Goal: Task Accomplishment & Management: Complete application form

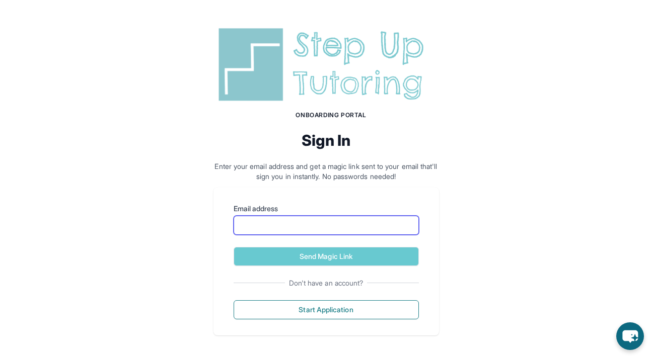
click at [298, 228] on input "Email address" at bounding box center [325, 225] width 185 height 19
type input "**********"
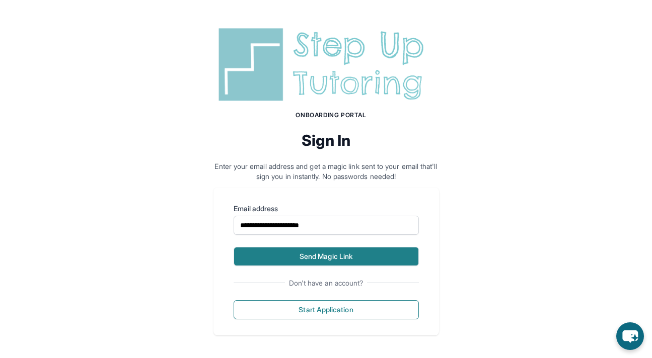
click at [329, 260] on button "Send Magic Link" at bounding box center [325, 256] width 185 height 19
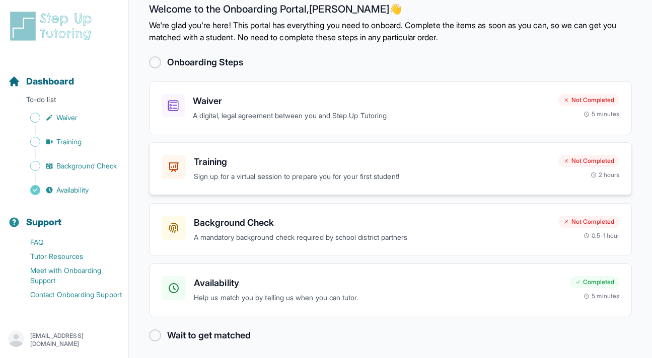
scroll to position [22, 0]
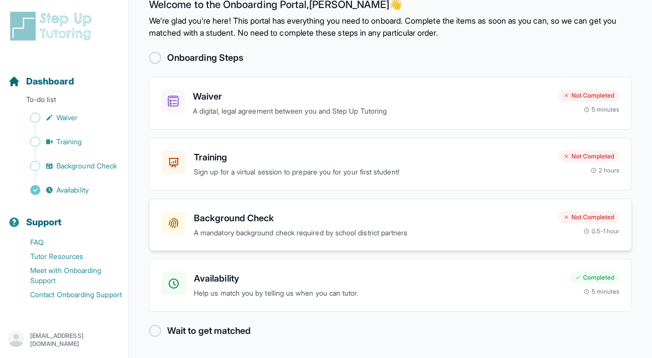
click at [557, 247] on div "Background Check A mandatory background check required by school district partn…" at bounding box center [390, 225] width 483 height 53
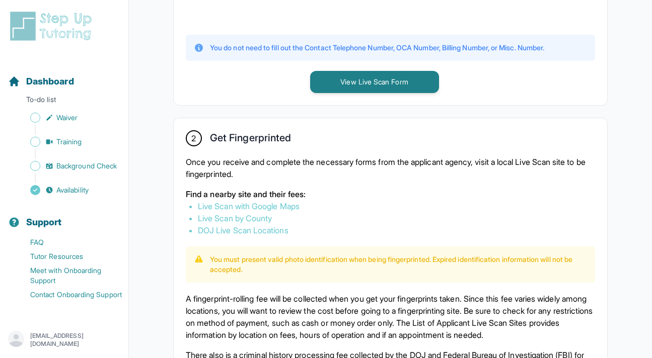
scroll to position [525, 0]
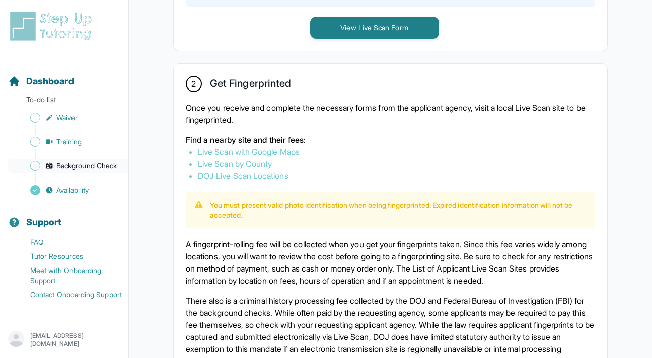
click at [92, 166] on span "Background Check" at bounding box center [86, 166] width 60 height 10
click at [59, 141] on span "Training" at bounding box center [69, 142] width 26 height 10
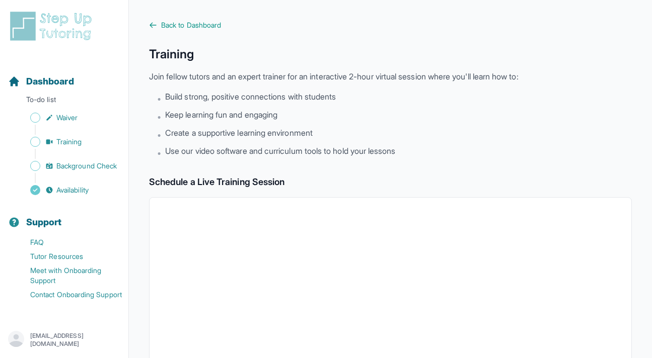
click at [60, 109] on div "Dashboard To-do list Waiver Training Background Check Availability" at bounding box center [64, 127] width 120 height 139
click at [59, 118] on span "Waiver" at bounding box center [66, 118] width 21 height 10
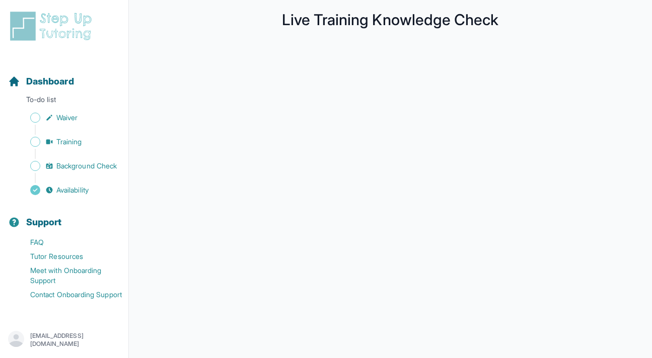
scroll to position [17, 0]
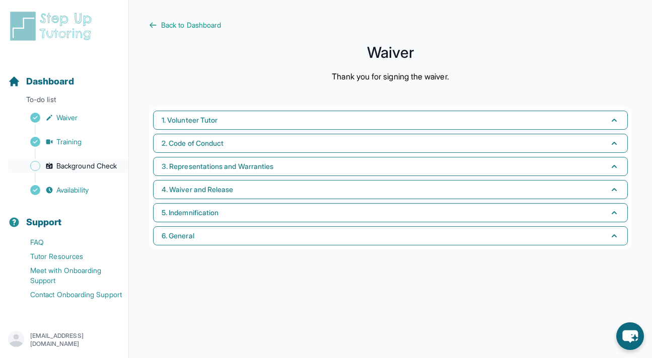
click at [89, 167] on span "Background Check" at bounding box center [86, 166] width 60 height 10
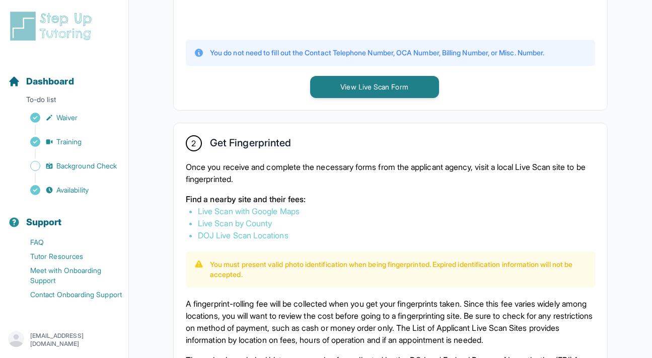
scroll to position [569, 0]
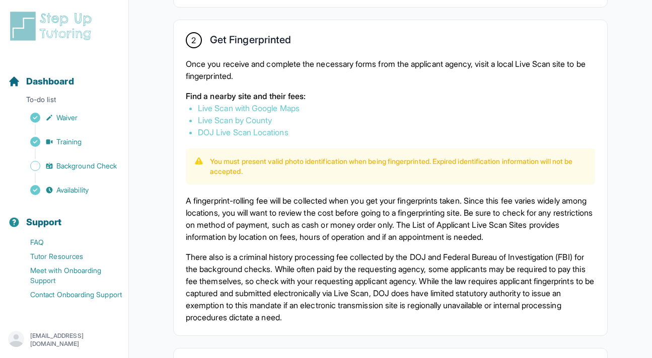
click at [242, 130] on link "DOJ Live Scan Locations" at bounding box center [243, 132] width 91 height 10
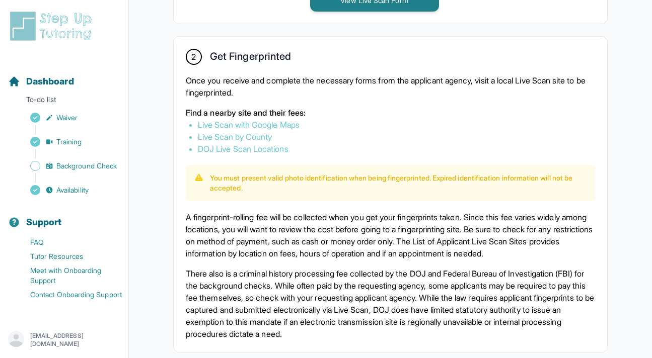
scroll to position [382, 0]
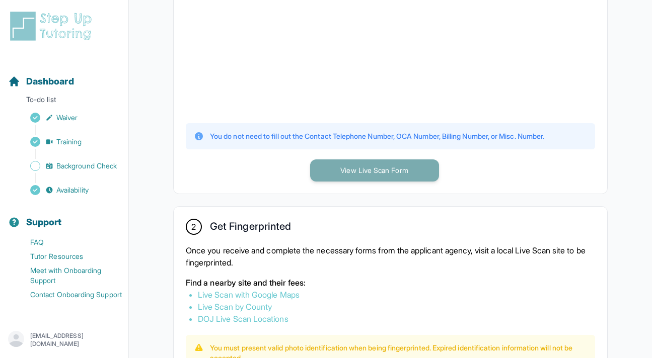
click at [343, 176] on button "View Live Scan Form" at bounding box center [374, 171] width 129 height 22
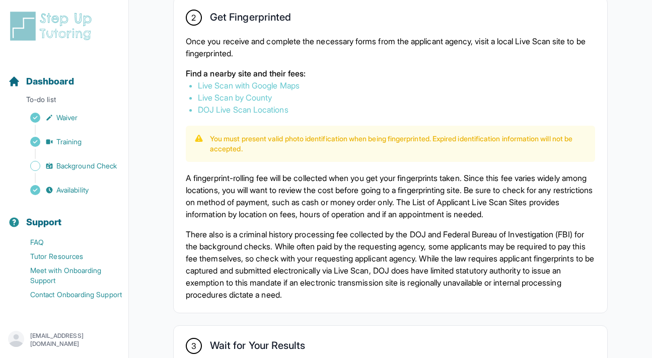
scroll to position [771, 0]
